Goal: Use online tool/utility: Utilize a website feature to perform a specific function

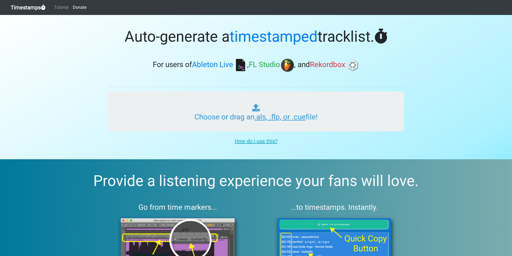
type input "C:\fakepath\Indian Spirit Mix 2 Sun Tribe v1.als"
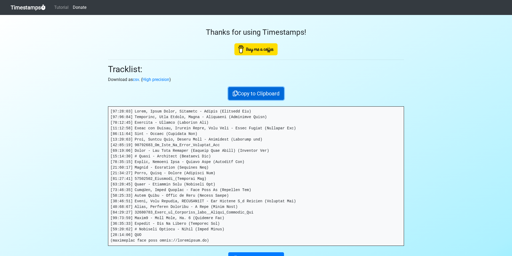
click at [260, 88] on button "Copy to Clipboard" at bounding box center [256, 93] width 56 height 13
click at [260, 93] on button "Copied!" at bounding box center [256, 93] width 27 height 13
click at [255, 93] on button "Copied!" at bounding box center [256, 93] width 27 height 13
